Goal: Task Accomplishment & Management: Complete application form

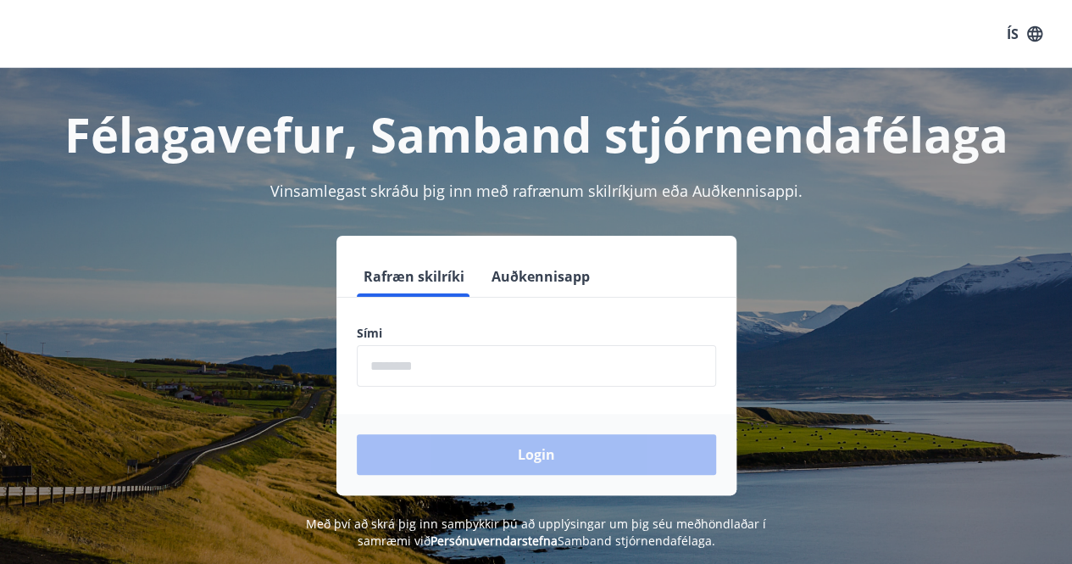
click at [435, 367] on input "phone" at bounding box center [536, 366] width 359 height 42
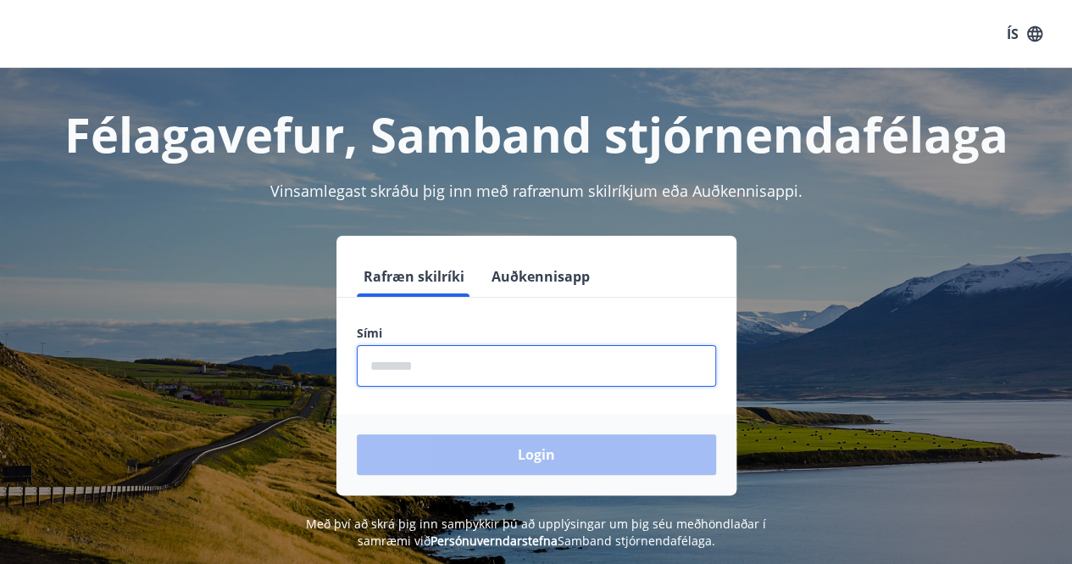
type input "********"
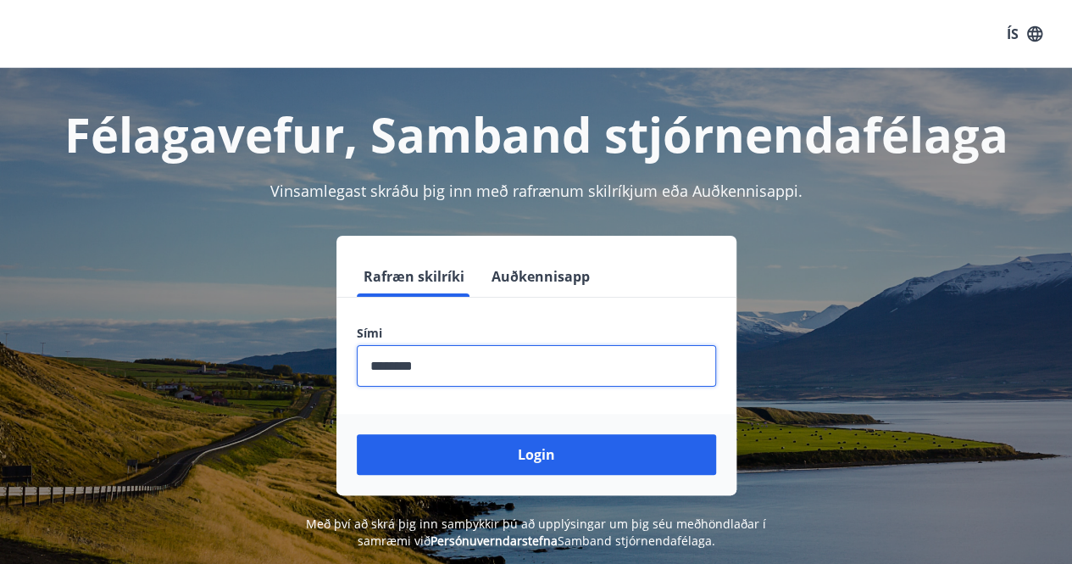
click at [485, 457] on button "Login" at bounding box center [536, 454] width 359 height 41
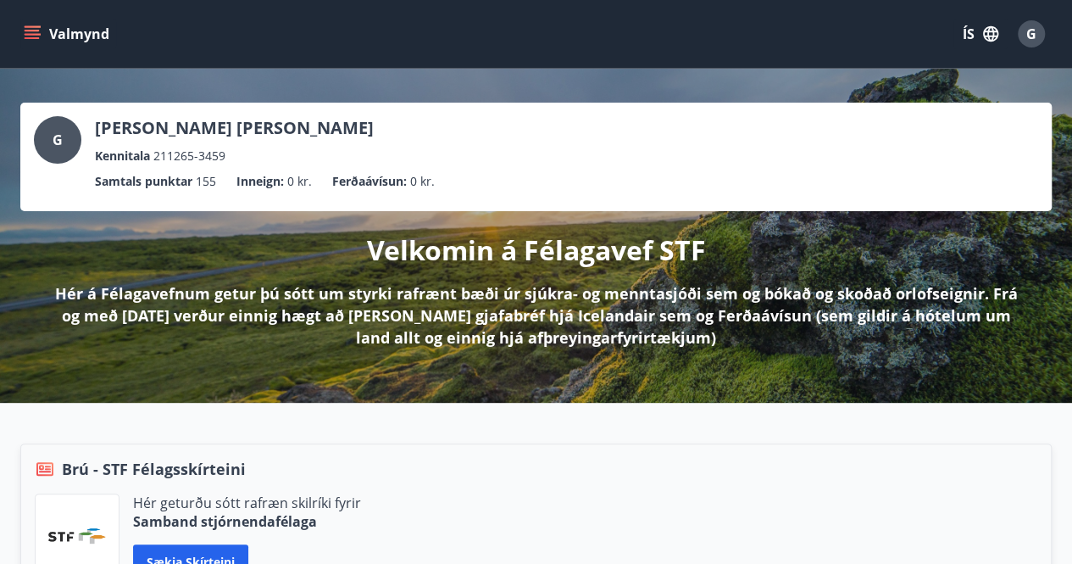
click at [39, 28] on icon "menu" at bounding box center [32, 33] width 17 height 17
click at [603, 97] on div "G Gunnar Örn Árnason Kennitala 211265-3459 Samtals punktar 155 Inneign : 0 kr. …" at bounding box center [536, 236] width 1072 height 334
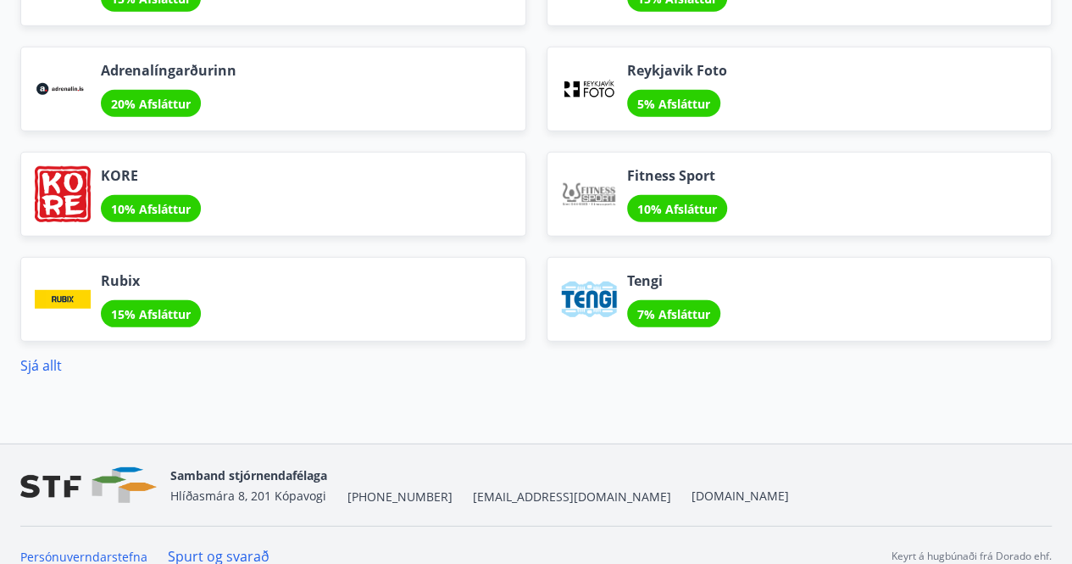
scroll to position [2305, 0]
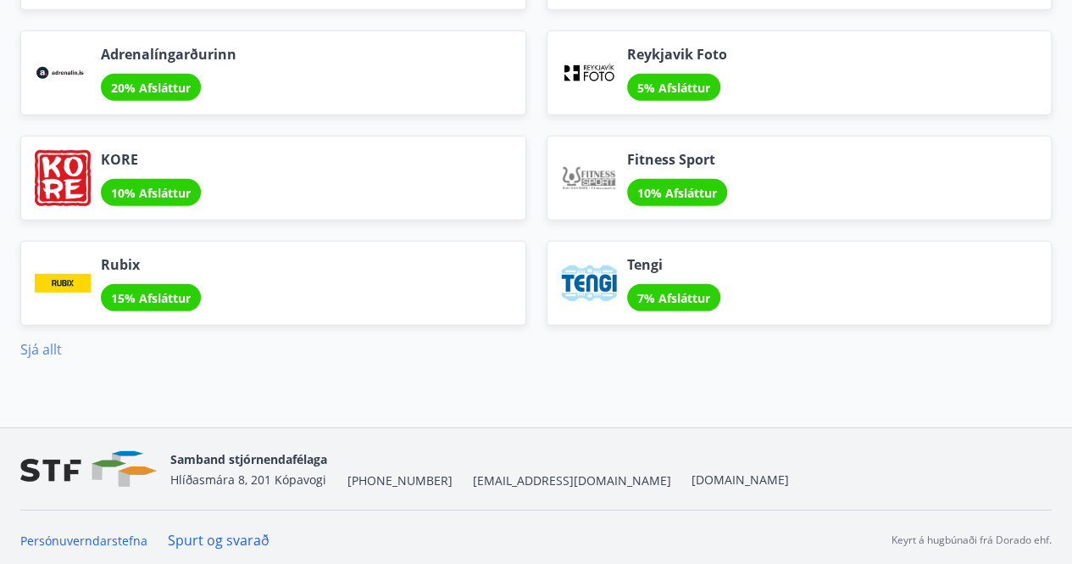
click at [38, 342] on link "Sjá allt" at bounding box center [41, 349] width 42 height 19
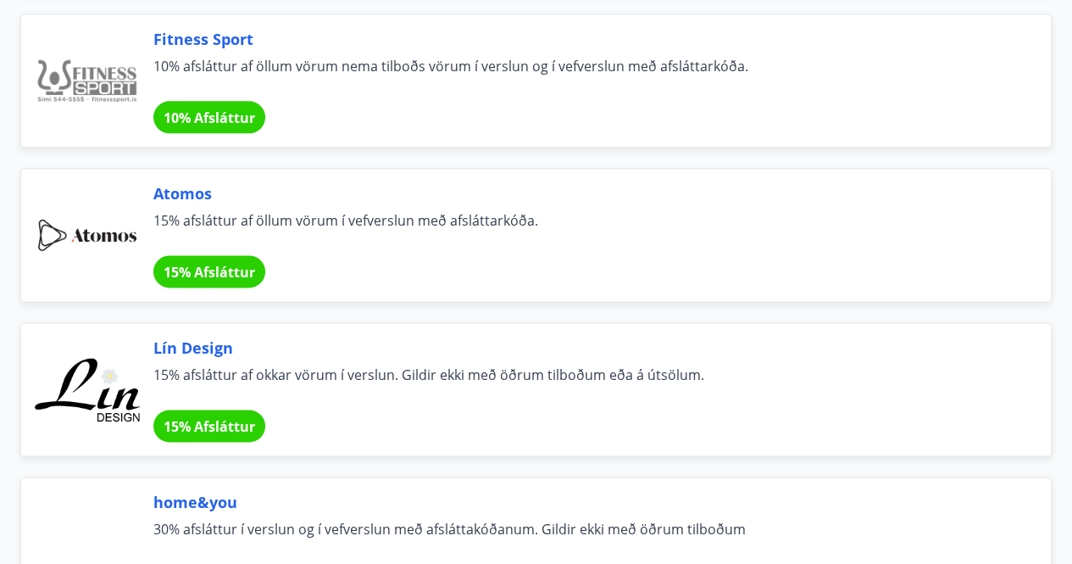
scroll to position [1017, 0]
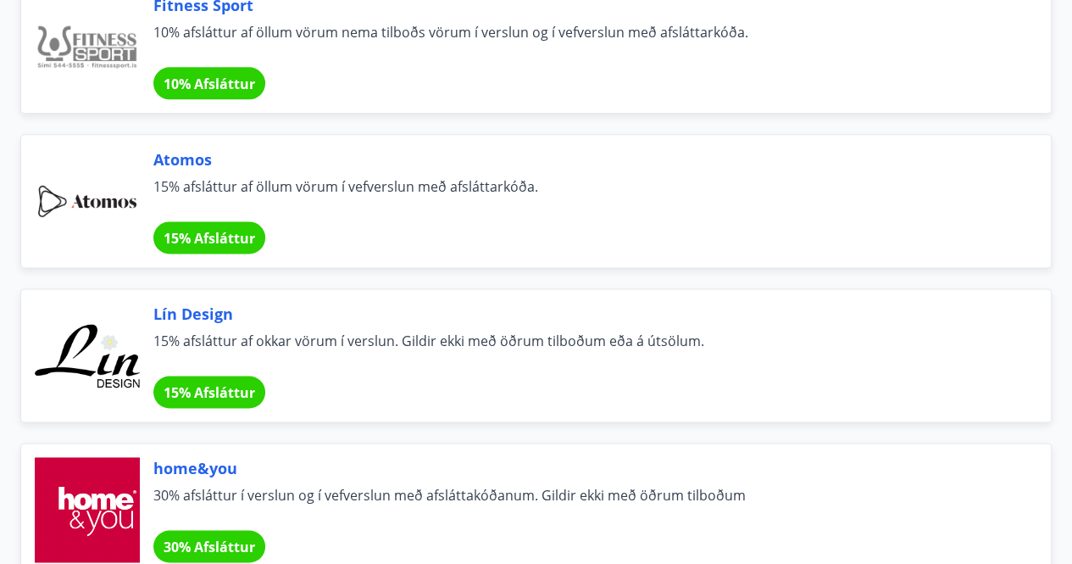
click at [212, 386] on span "15% Afsláttur" at bounding box center [210, 392] width 92 height 19
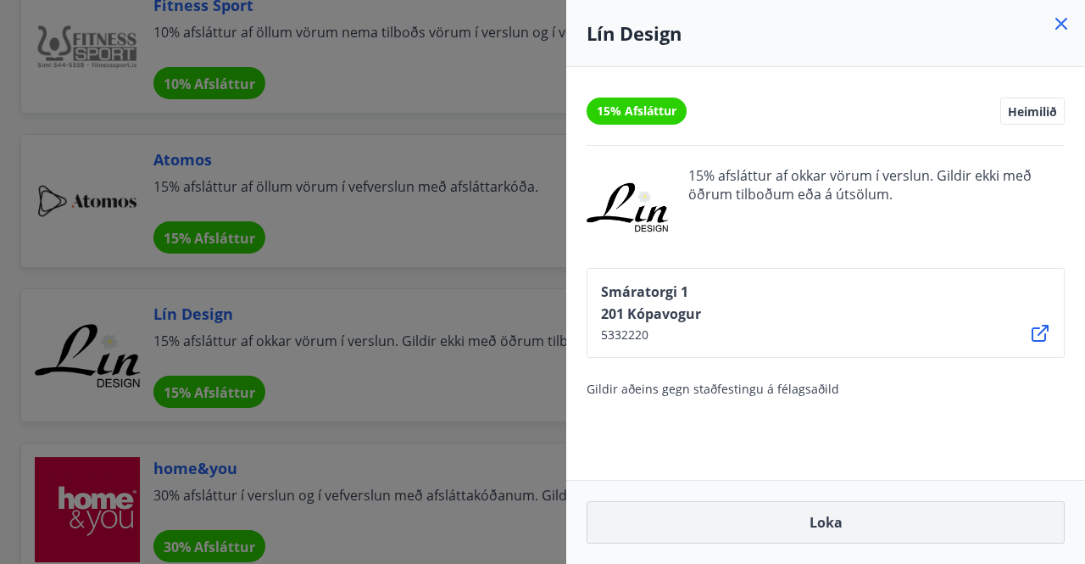
click at [782, 528] on button "Loka" at bounding box center [826, 522] width 478 height 42
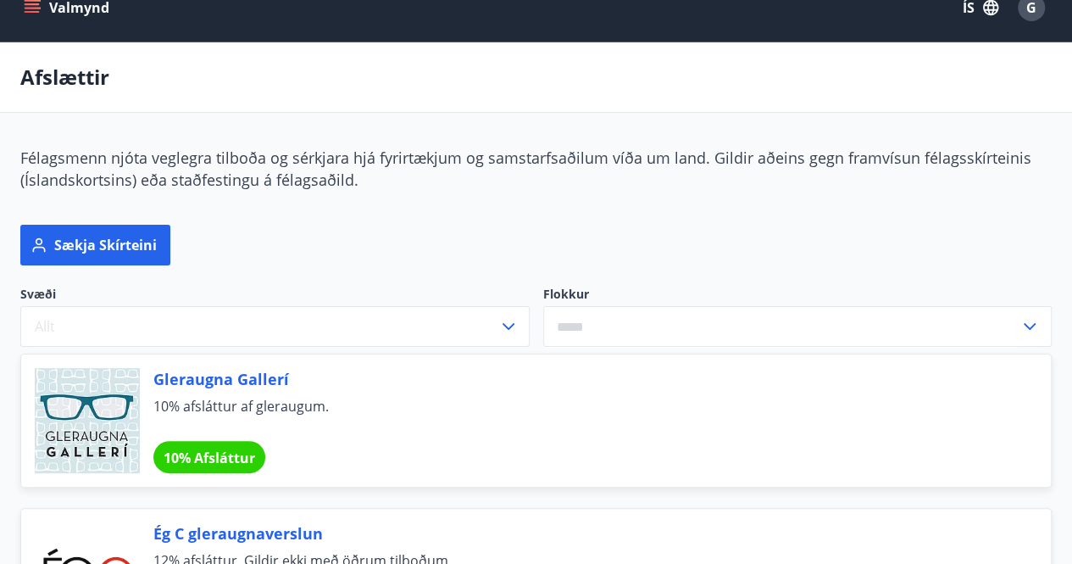
scroll to position [0, 0]
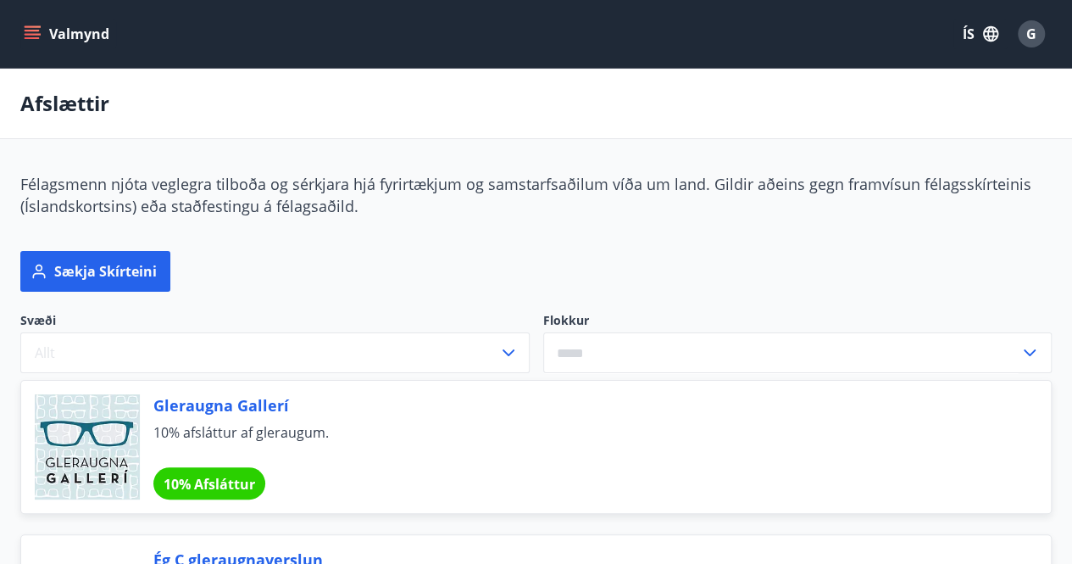
click at [31, 35] on icon "menu" at bounding box center [34, 34] width 19 height 2
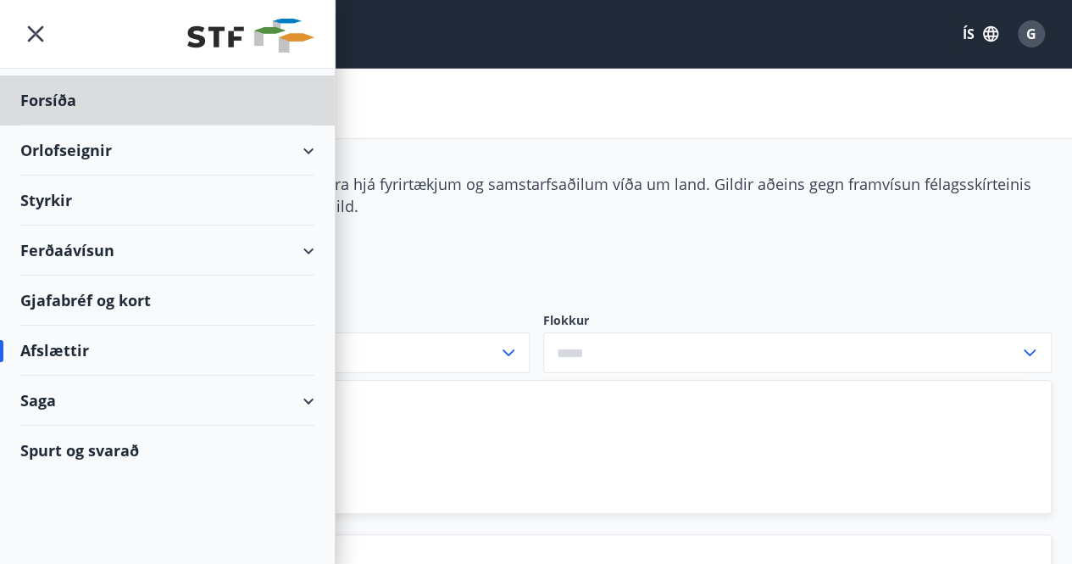
click at [58, 199] on div "Styrkir" at bounding box center [167, 200] width 294 height 50
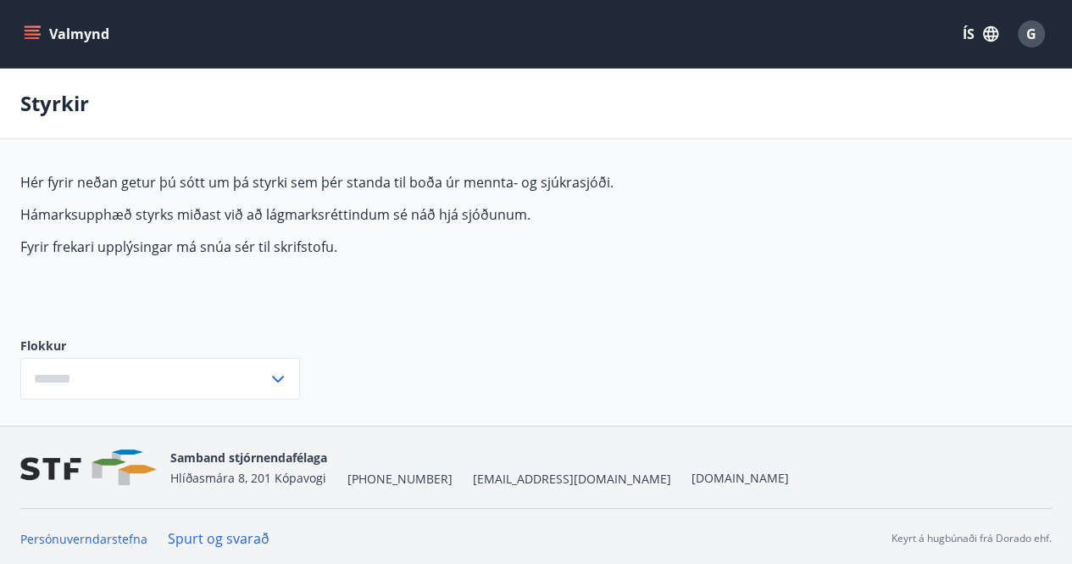
type input "***"
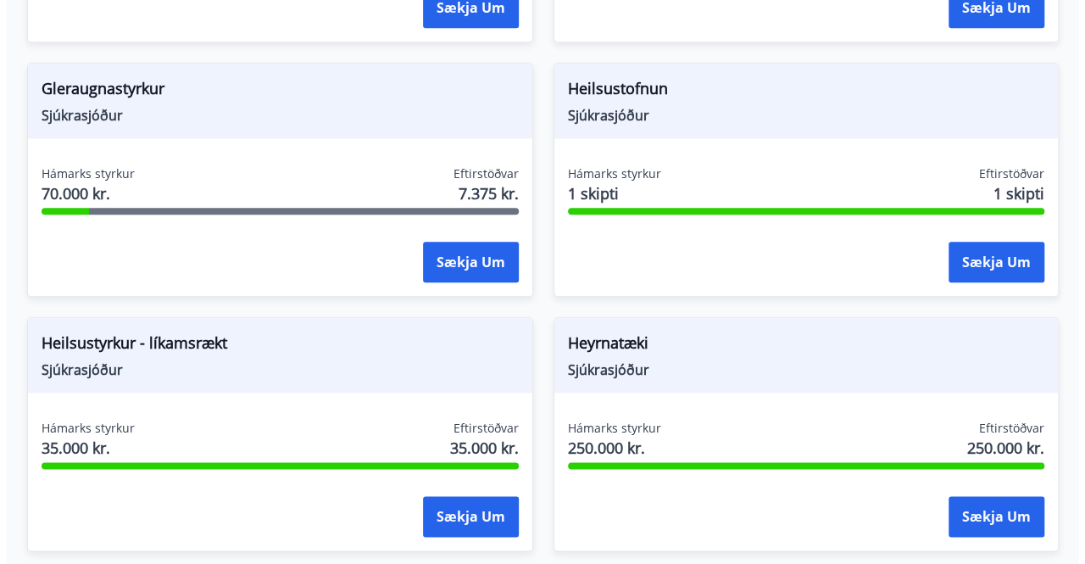
scroll to position [845, 0]
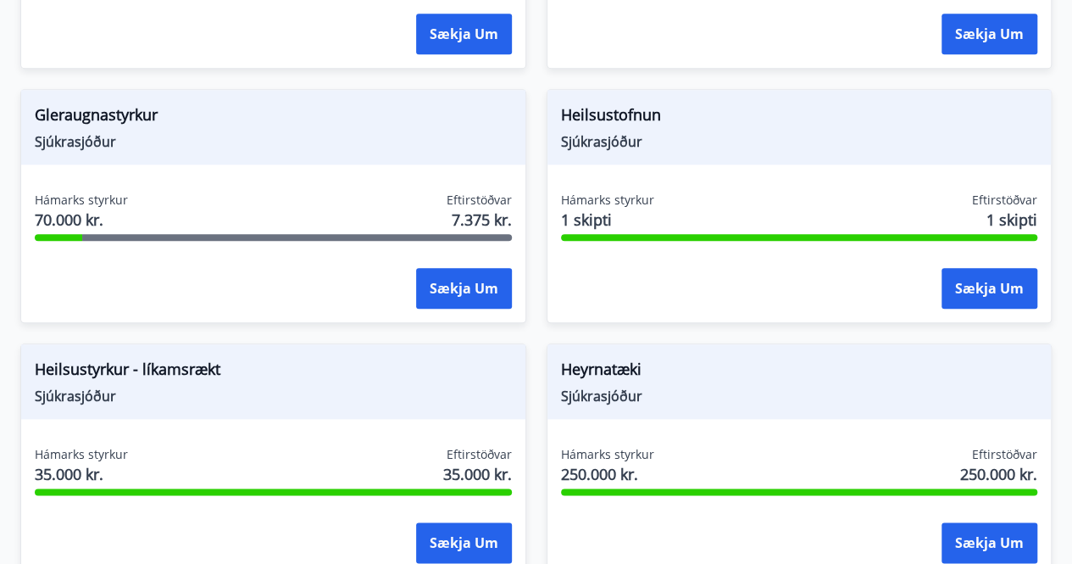
click at [407, 208] on div "Hámarks styrkur 70.000 kr. Eftirstöðvar 7.375 kr." at bounding box center [273, 213] width 477 height 42
click at [464, 279] on button "Sækja um" at bounding box center [464, 288] width 96 height 41
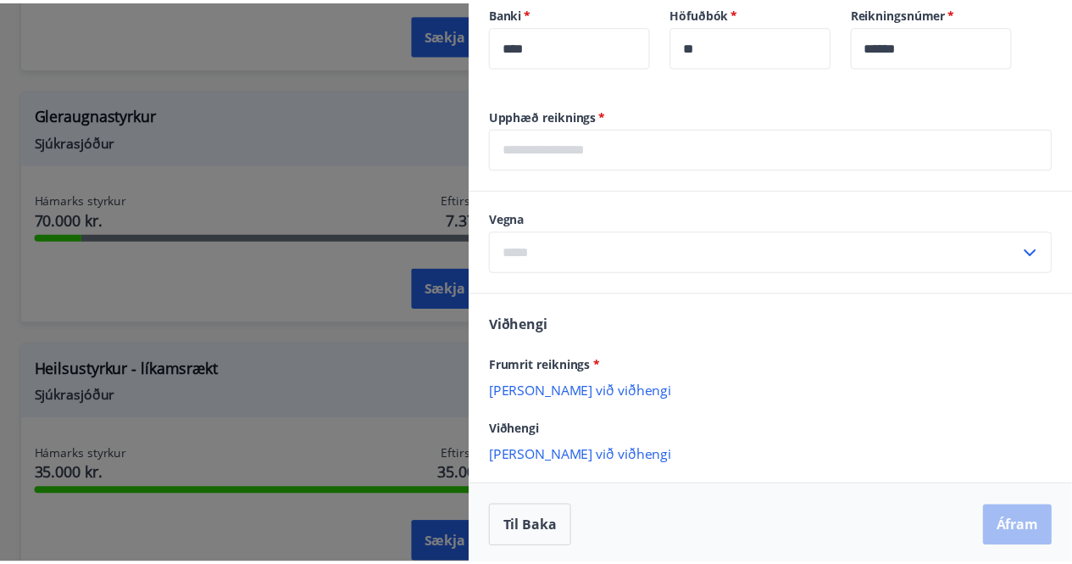
scroll to position [546, 0]
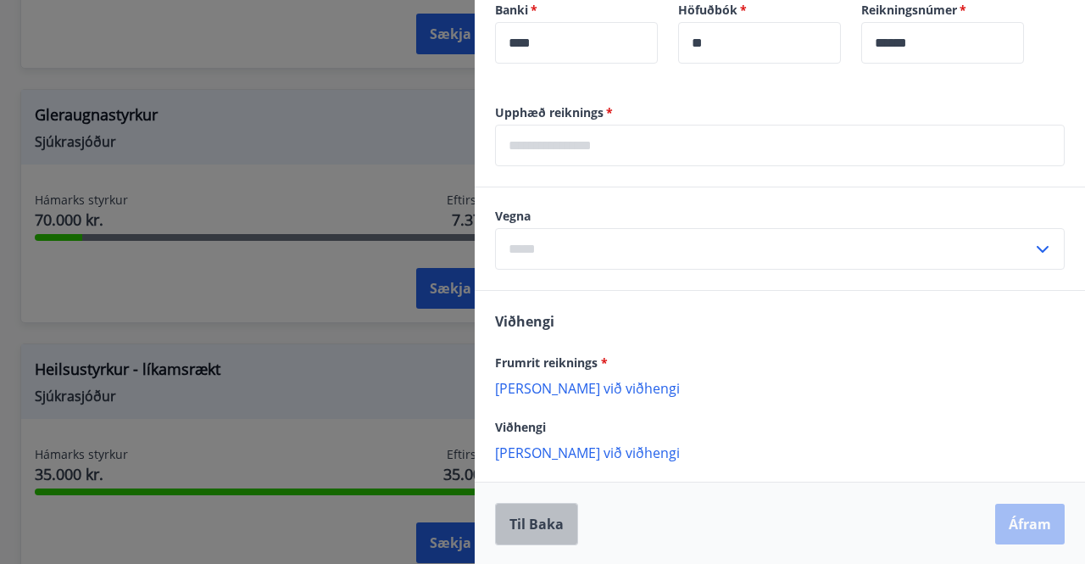
click at [544, 519] on button "Til baka" at bounding box center [536, 524] width 83 height 42
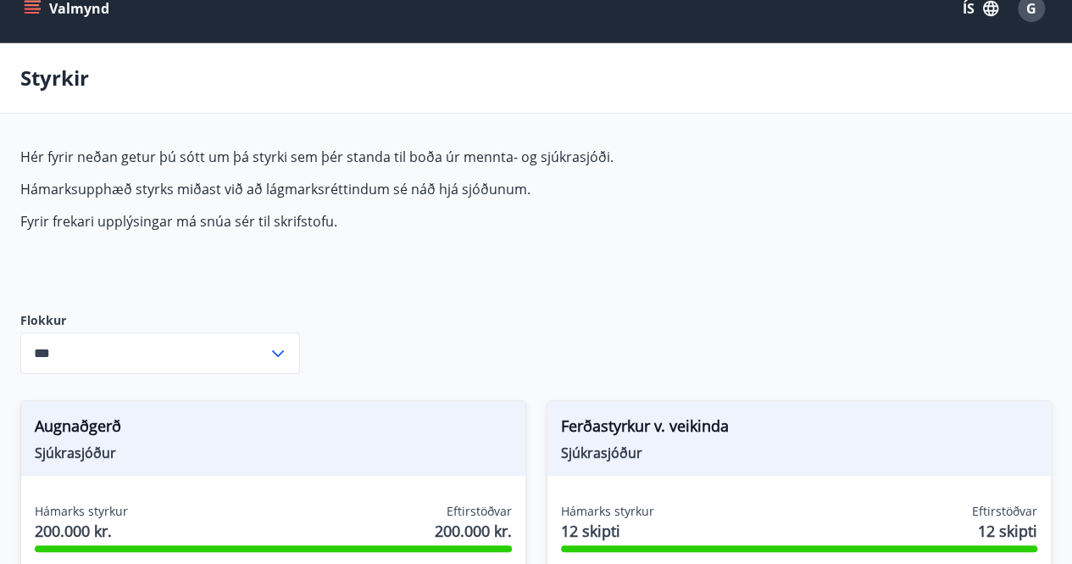
scroll to position [0, 0]
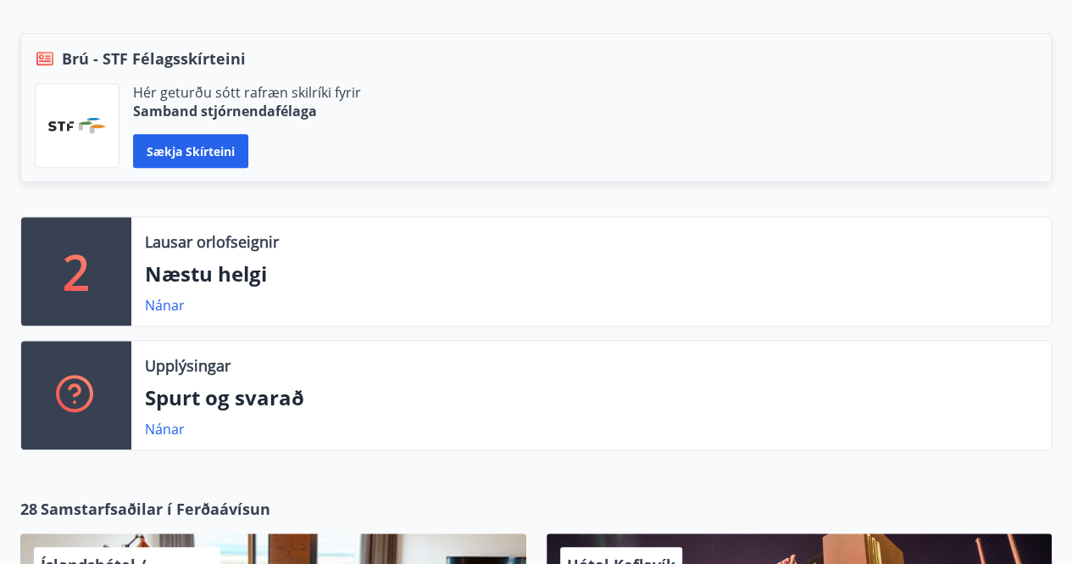
scroll to position [424, 0]
